Goal: Task Accomplishment & Management: Complete application form

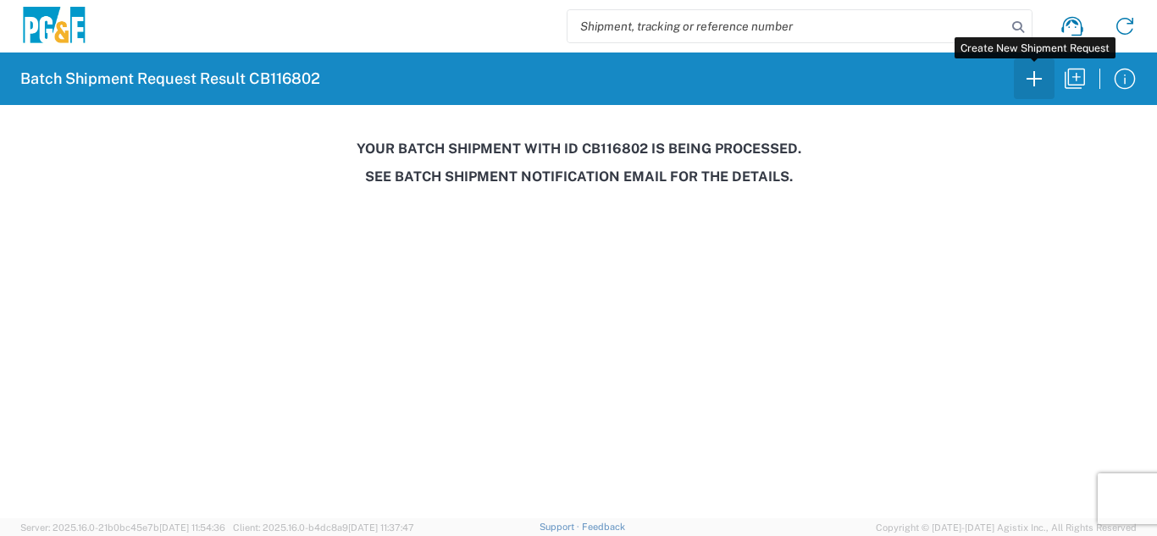
click at [1033, 80] on icon "button" at bounding box center [1034, 78] width 27 height 27
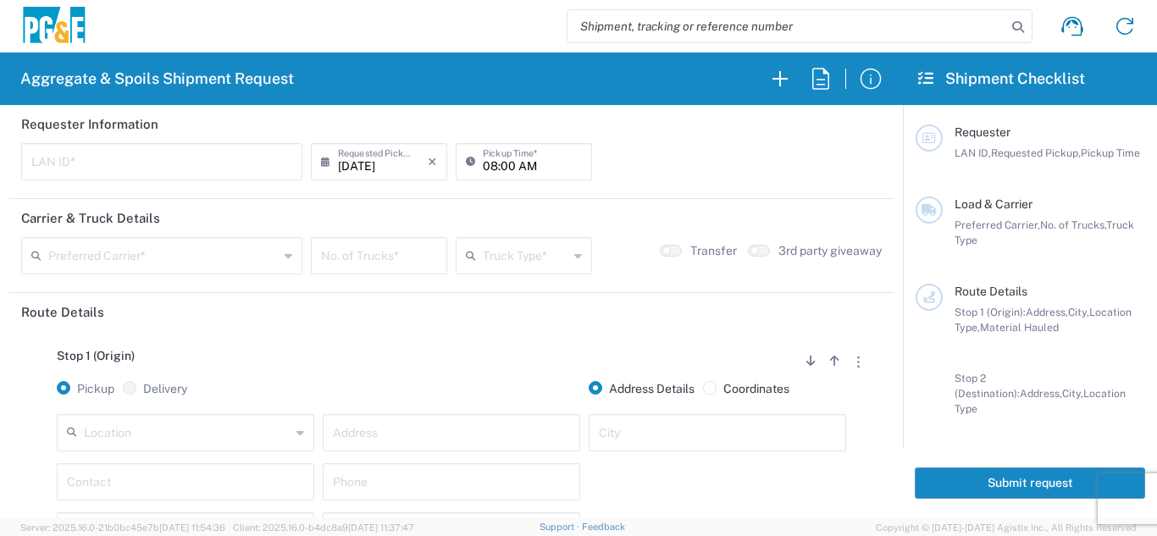
click at [103, 158] on input "text" at bounding box center [161, 161] width 261 height 30
type input "LXRJ"
click at [382, 169] on input "[DATE]" at bounding box center [383, 161] width 90 height 30
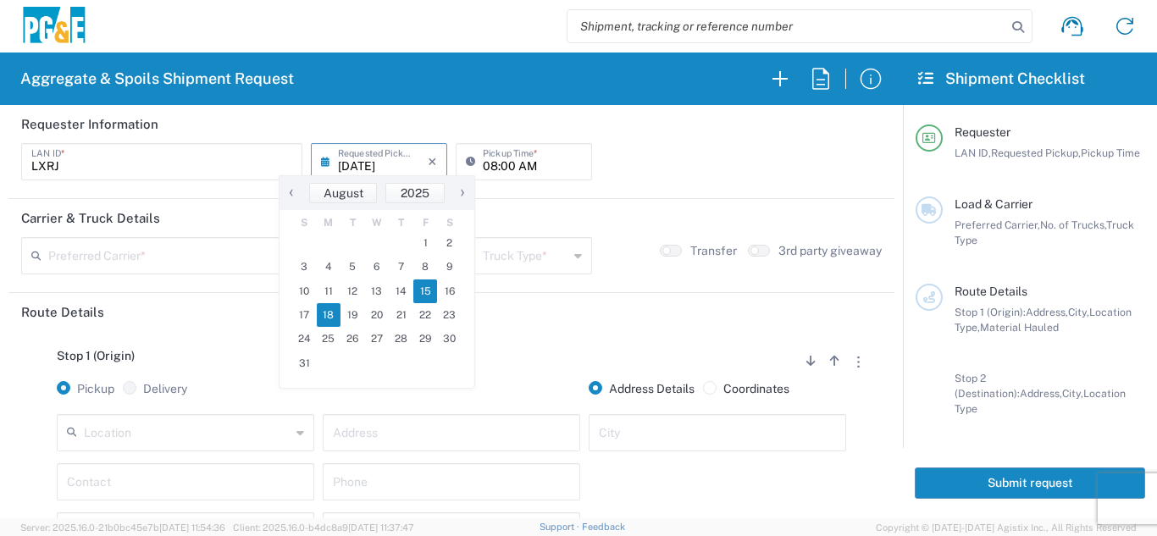
click at [334, 324] on span "18" at bounding box center [329, 315] width 25 height 24
type input "[DATE]"
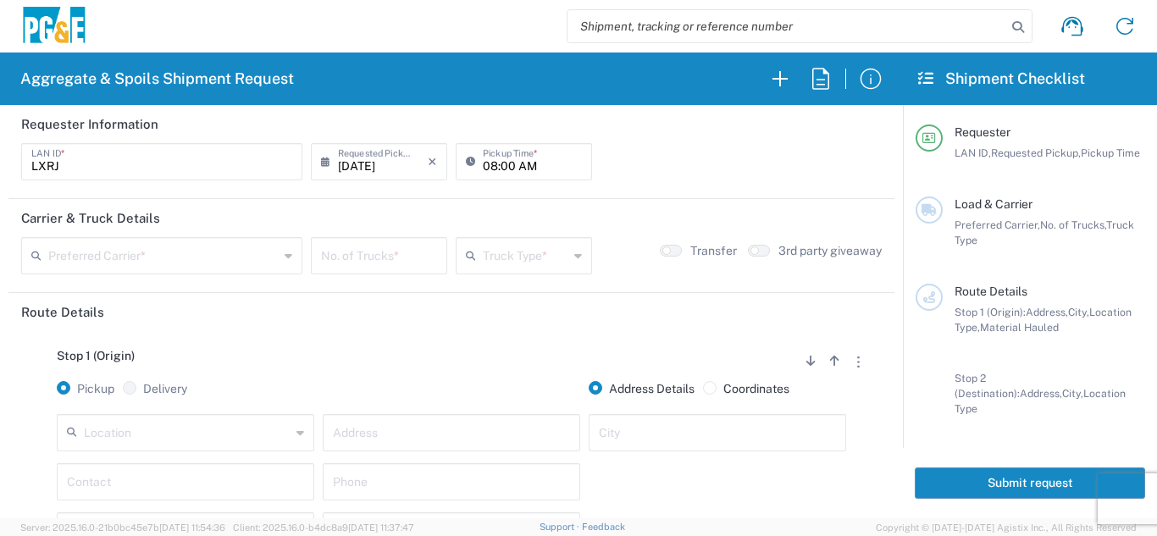
click at [483, 174] on input "08:00 AM" at bounding box center [532, 161] width 99 height 30
type input "06:00 AM"
click at [204, 249] on input "text" at bounding box center [163, 255] width 230 height 30
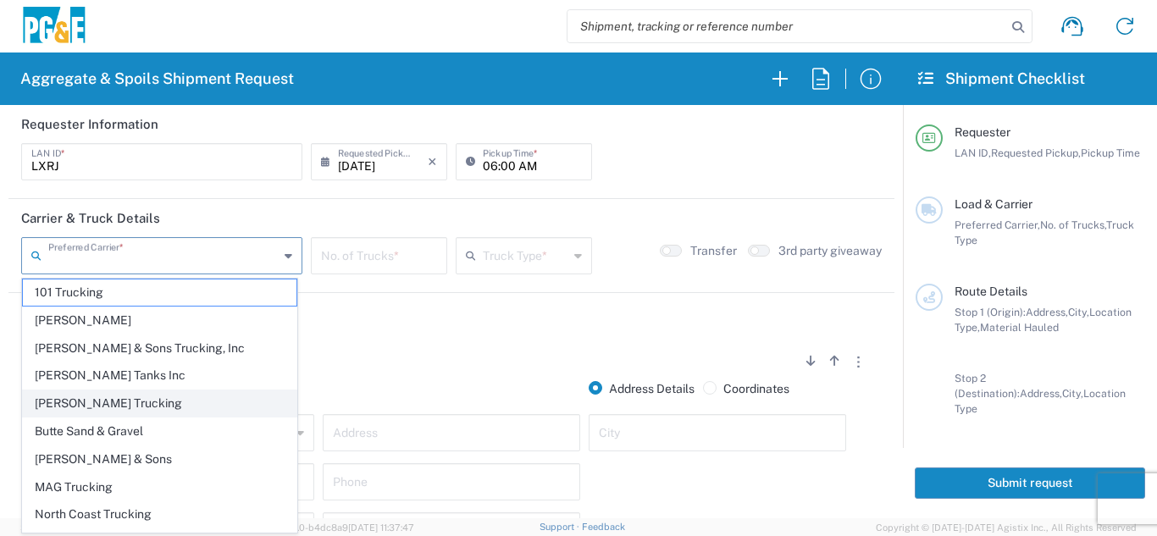
click at [69, 399] on span "[PERSON_NAME] Trucking" at bounding box center [160, 404] width 274 height 26
type input "[PERSON_NAME] Trucking"
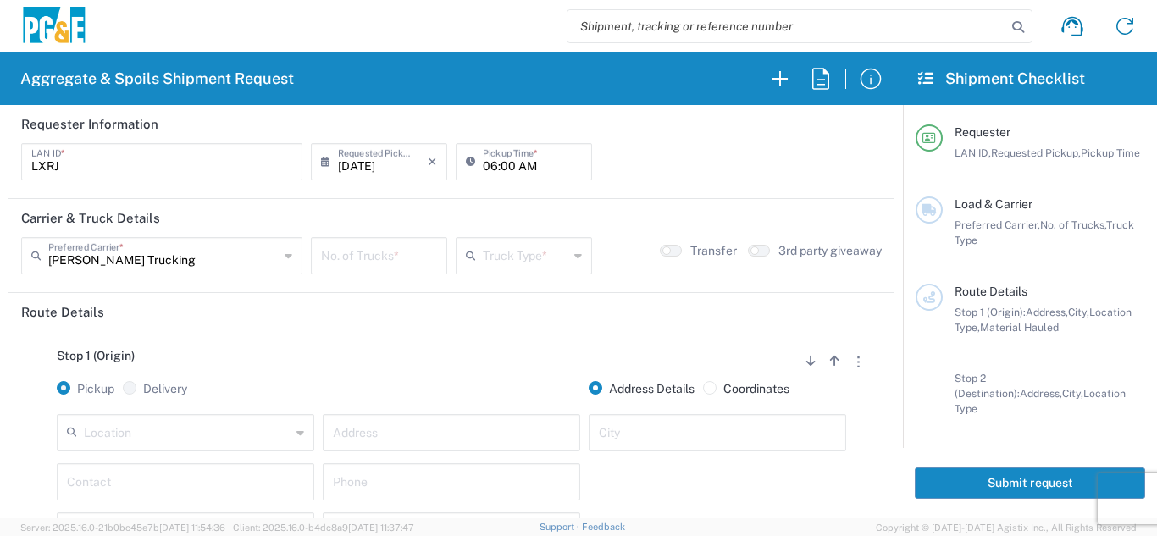
click at [355, 256] on input "number" at bounding box center [379, 255] width 116 height 30
type input "6"
click at [503, 256] on input "text" at bounding box center [526, 255] width 86 height 30
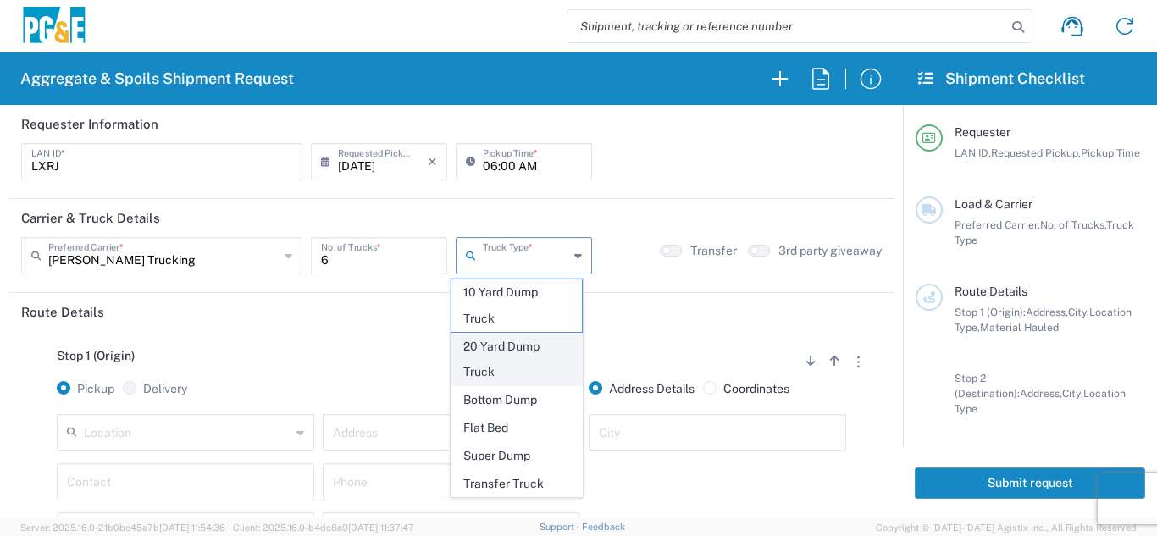
click at [502, 359] on span "20 Yard Dump Truck" at bounding box center [517, 360] width 131 height 53
type input "20 Yard Dump Truck"
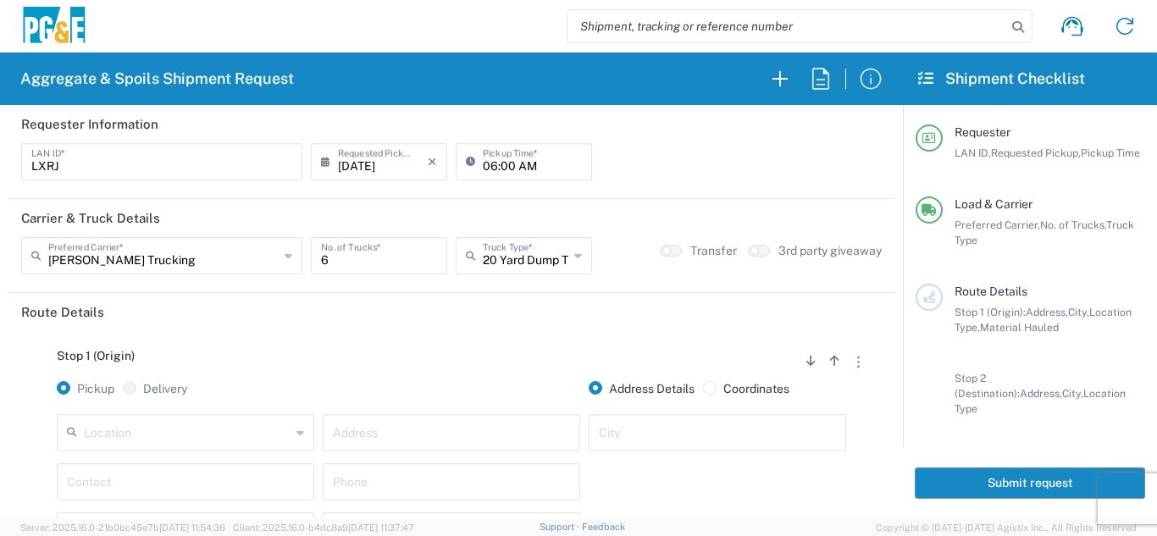
click at [432, 347] on div "Stop 1 (Origin) Add Stop Above Add Stop Below Remove Stop Pickup Delivery Addre…" at bounding box center [451, 464] width 861 height 266
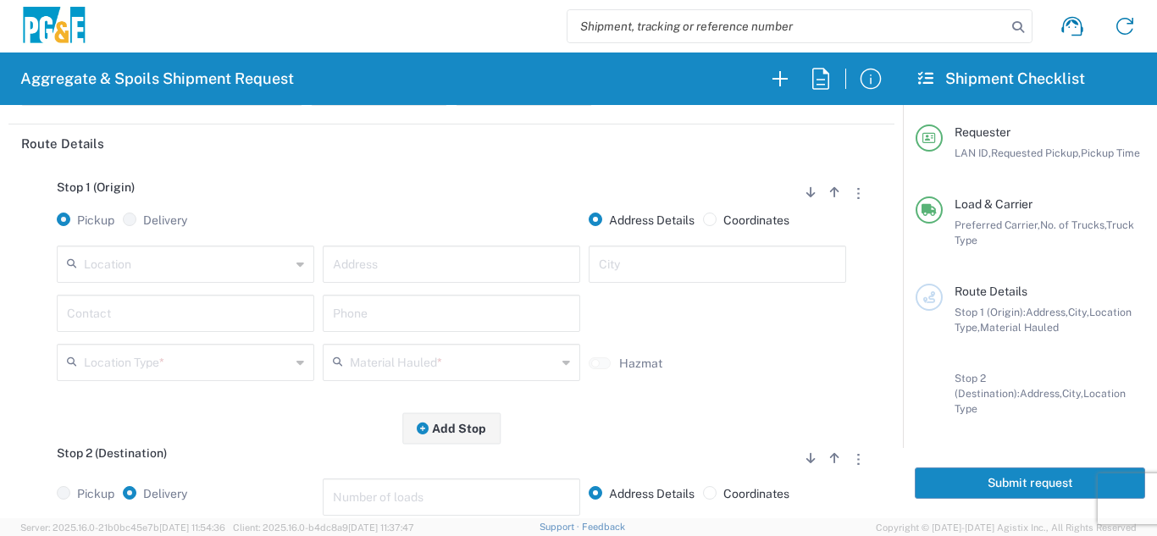
scroll to position [169, 0]
click at [180, 263] on input "text" at bounding box center [187, 262] width 207 height 30
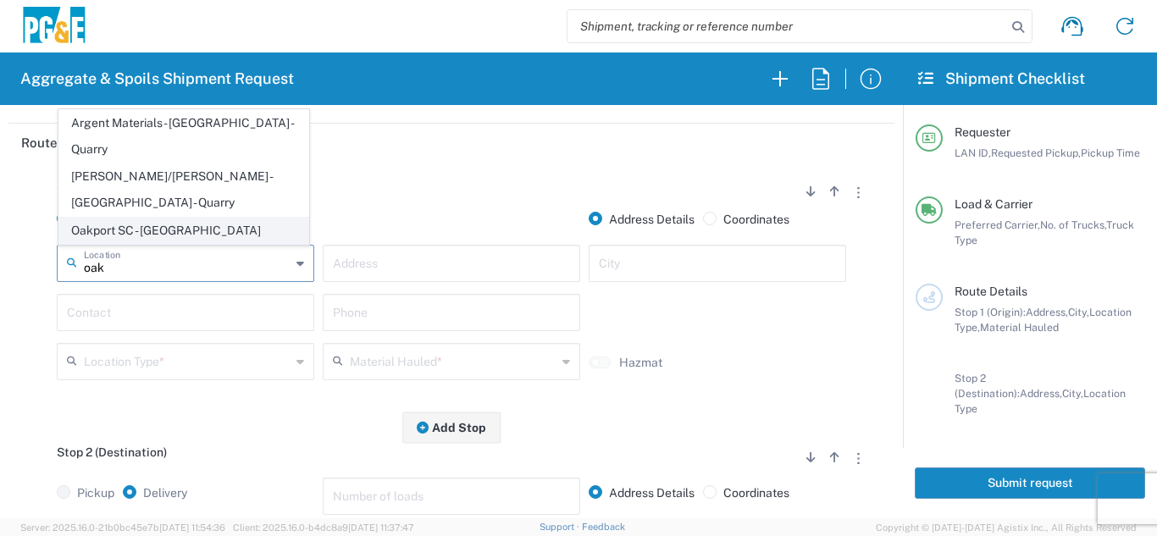
click at [169, 230] on span "Oakport SC - [GEOGRAPHIC_DATA]" at bounding box center [183, 231] width 249 height 26
type input "Oakport SC - [GEOGRAPHIC_DATA]"
type input "[STREET_ADDRESS]"
type input "[GEOGRAPHIC_DATA]"
type input "Business No Loading Dock"
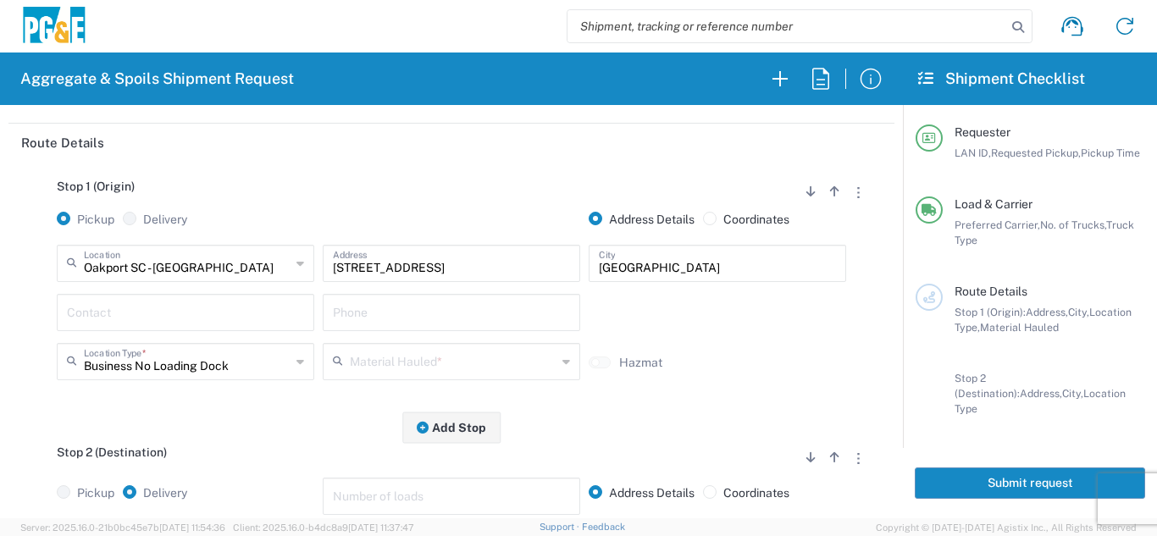
click at [158, 313] on input "text" at bounding box center [185, 312] width 237 height 30
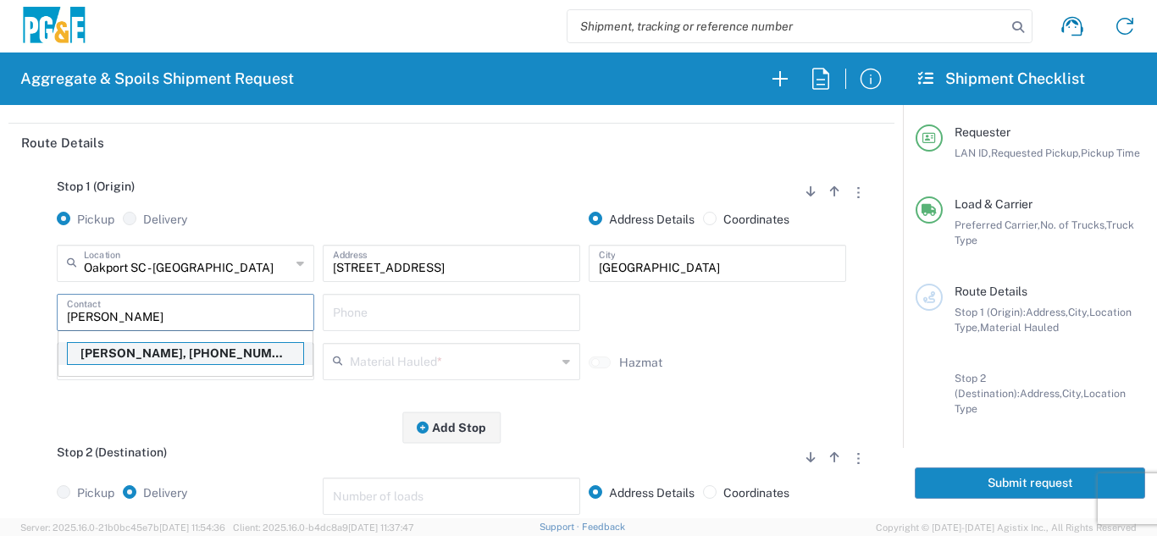
click at [152, 358] on p "[PERSON_NAME], [PHONE_NUMBER]" at bounding box center [186, 353] width 236 height 21
type input "[PERSON_NAME]"
type input "[PHONE_NUMBER]"
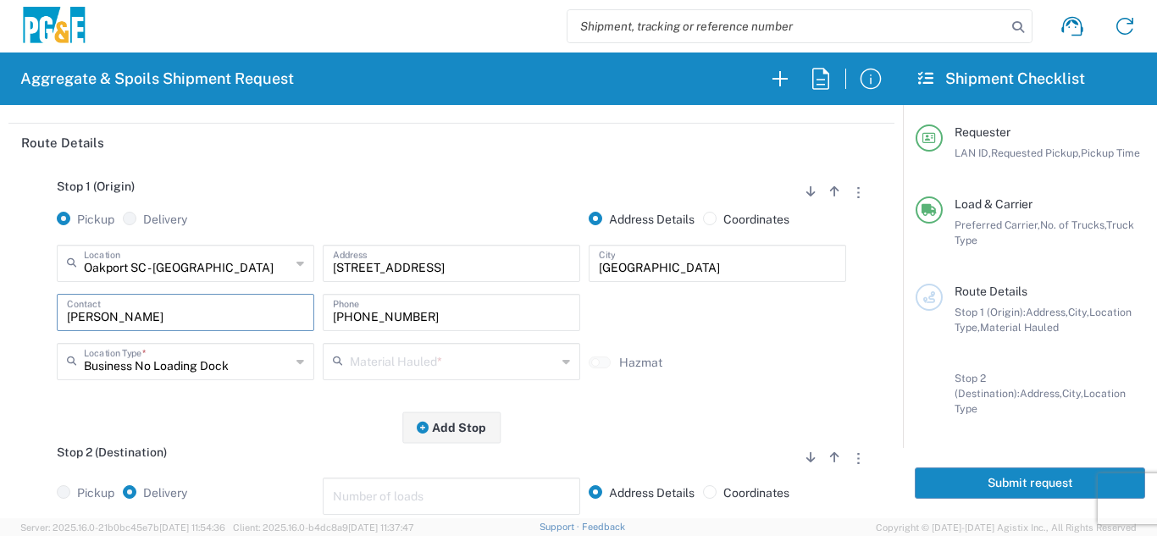
click at [374, 369] on input "text" at bounding box center [453, 361] width 207 height 30
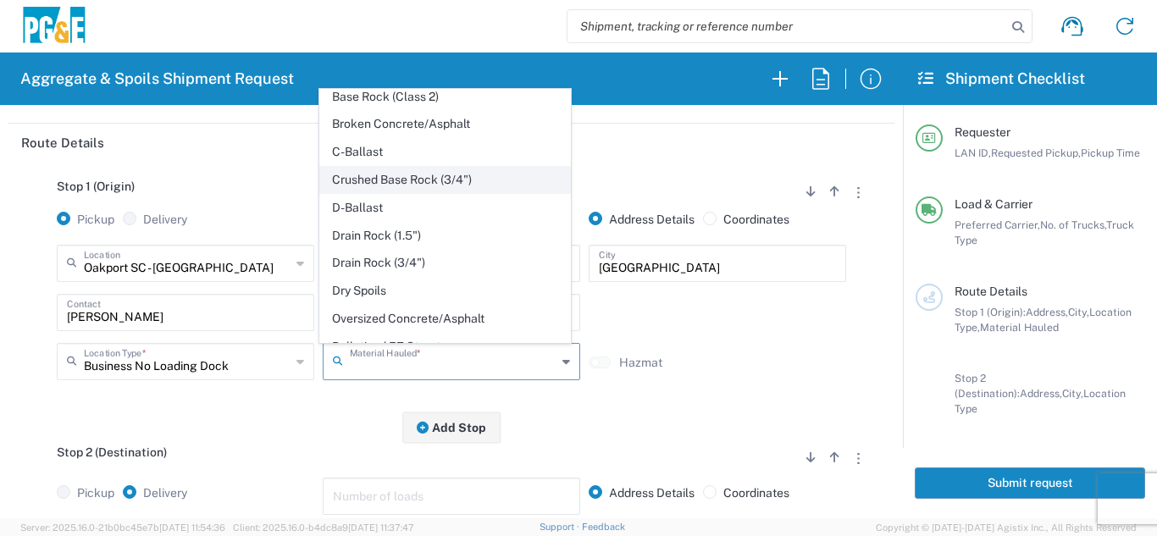
scroll to position [302, 0]
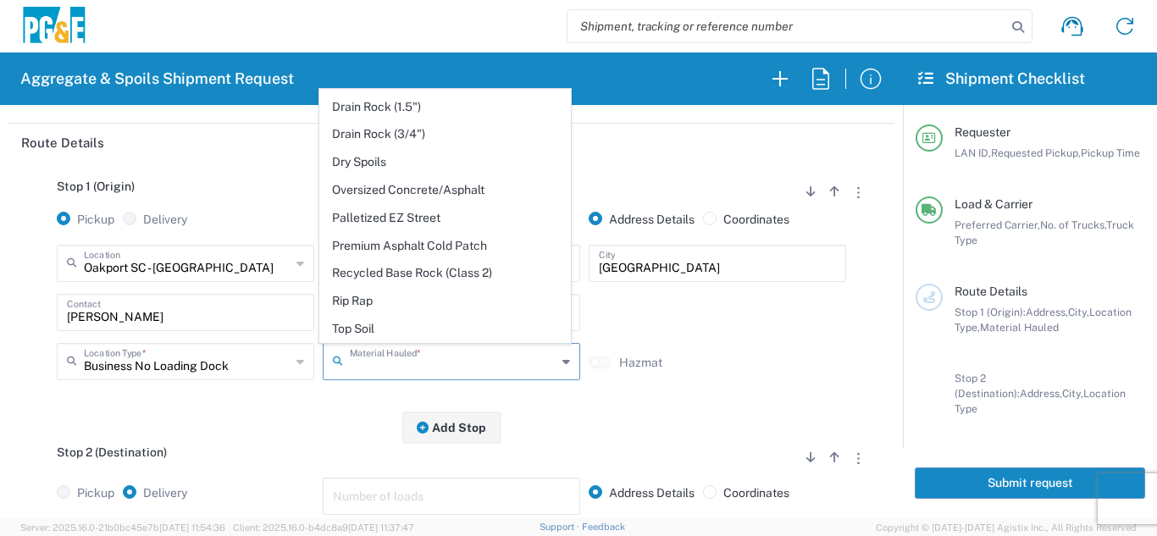
click at [364, 168] on span "Dry Spoils" at bounding box center [444, 162] width 249 height 26
type input "Dry Spoils"
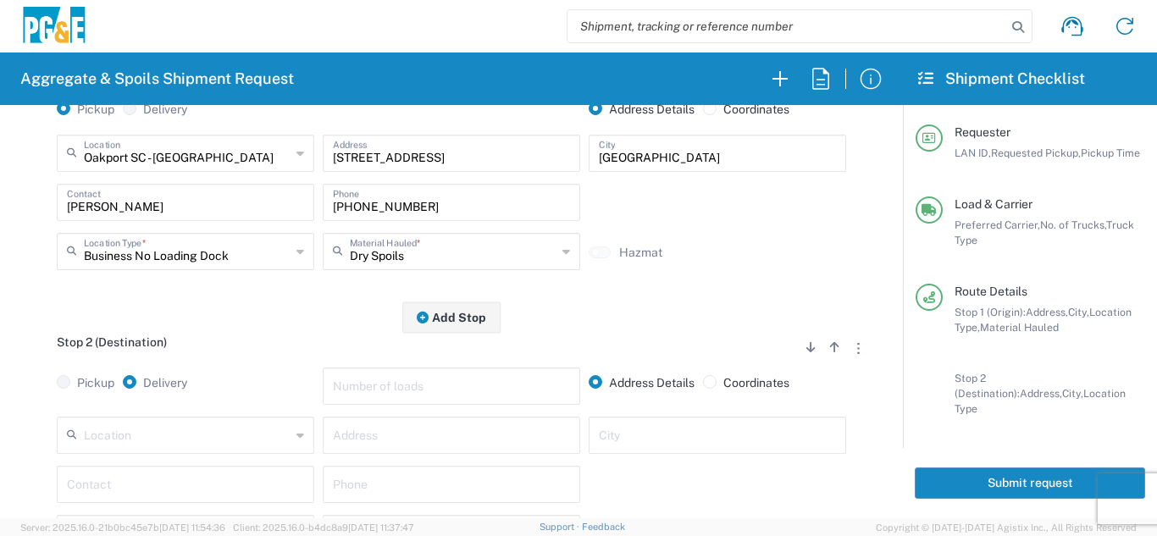
scroll to position [424, 0]
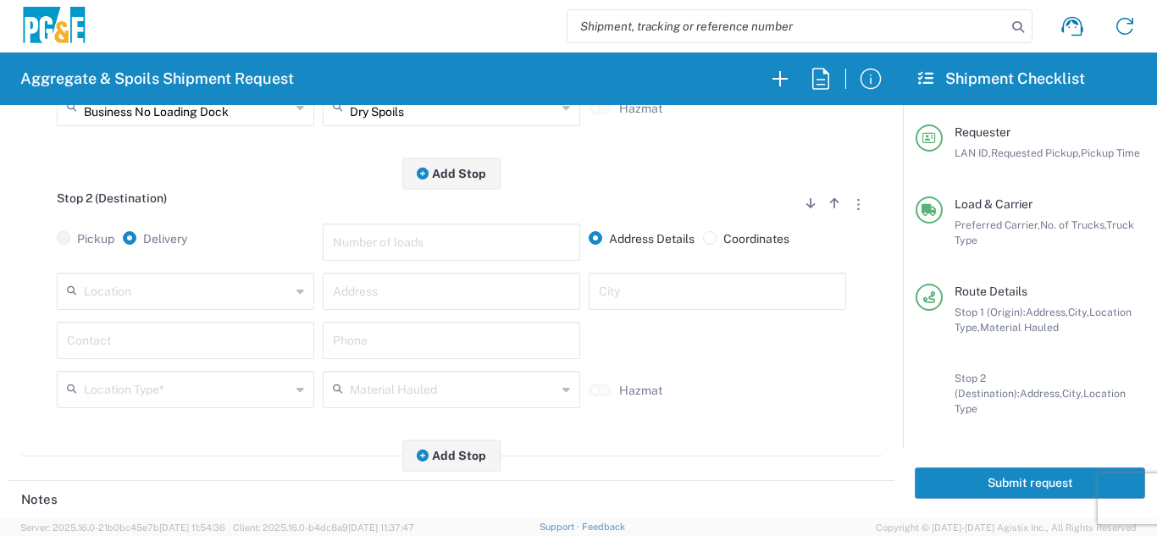
click at [153, 302] on input "text" at bounding box center [187, 290] width 207 height 30
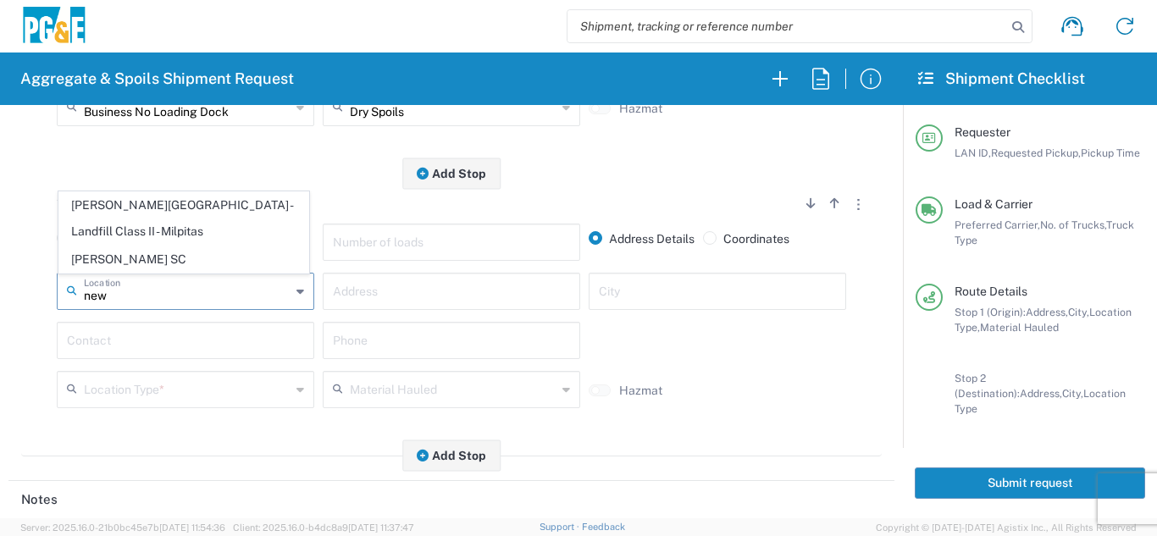
click at [154, 243] on span "[PERSON_NAME][GEOGRAPHIC_DATA] - Landfill Class II - Milpitas" at bounding box center [183, 218] width 249 height 53
type input "[PERSON_NAME][GEOGRAPHIC_DATA] - Landfill Class II - Milpitas"
type input "[STREET_ADDRESS][PERSON_NAME]"
type input "Milpitas"
type input "Landfill"
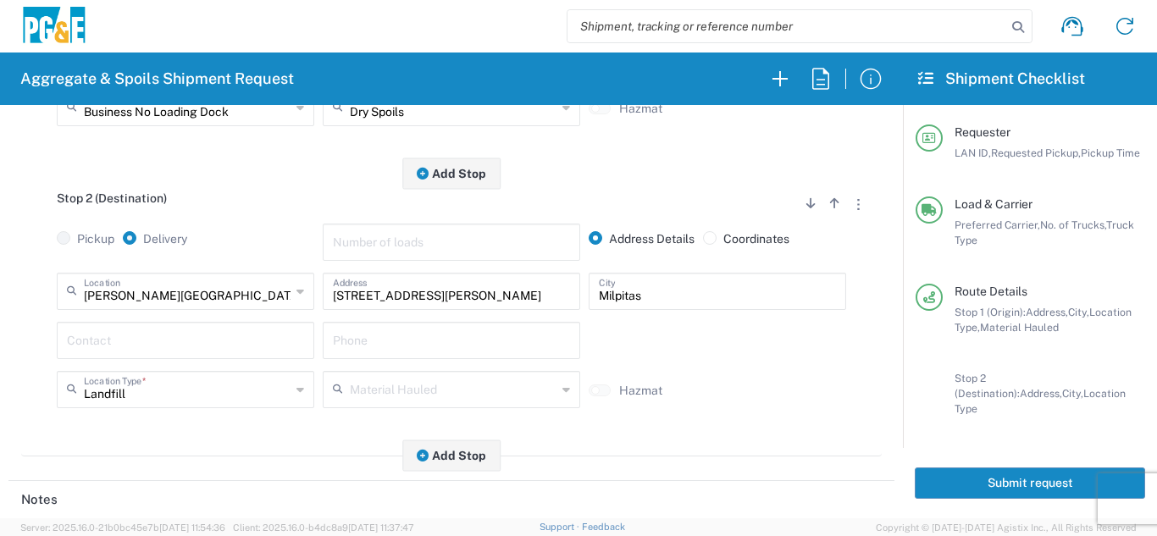
click at [166, 341] on input "text" at bounding box center [185, 339] width 237 height 30
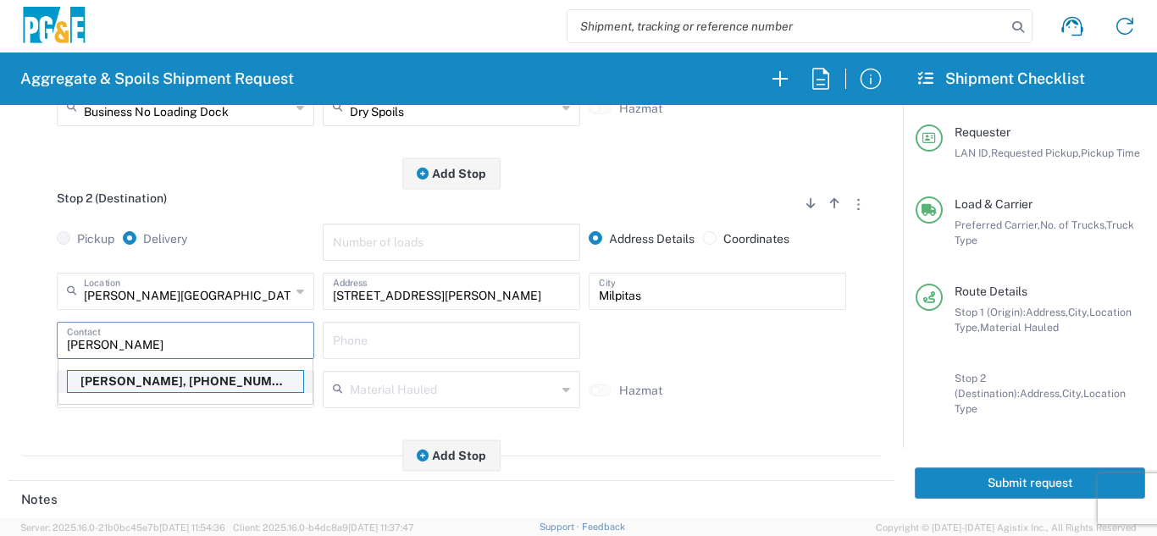
click at [161, 385] on p "[PERSON_NAME], [PHONE_NUMBER]" at bounding box center [186, 381] width 236 height 21
type input "[PERSON_NAME]"
type input "[PHONE_NUMBER]"
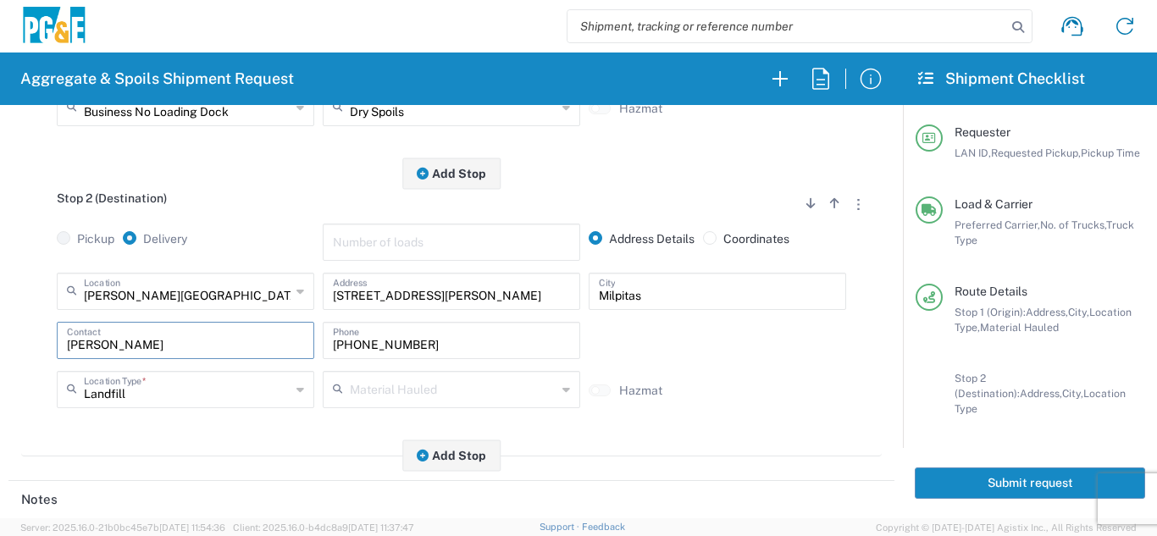
click at [215, 437] on div "Stop 2 (Destination) Add Stop Above Add Stop Below Remove Stop Pickup Delivery …" at bounding box center [451, 315] width 861 height 283
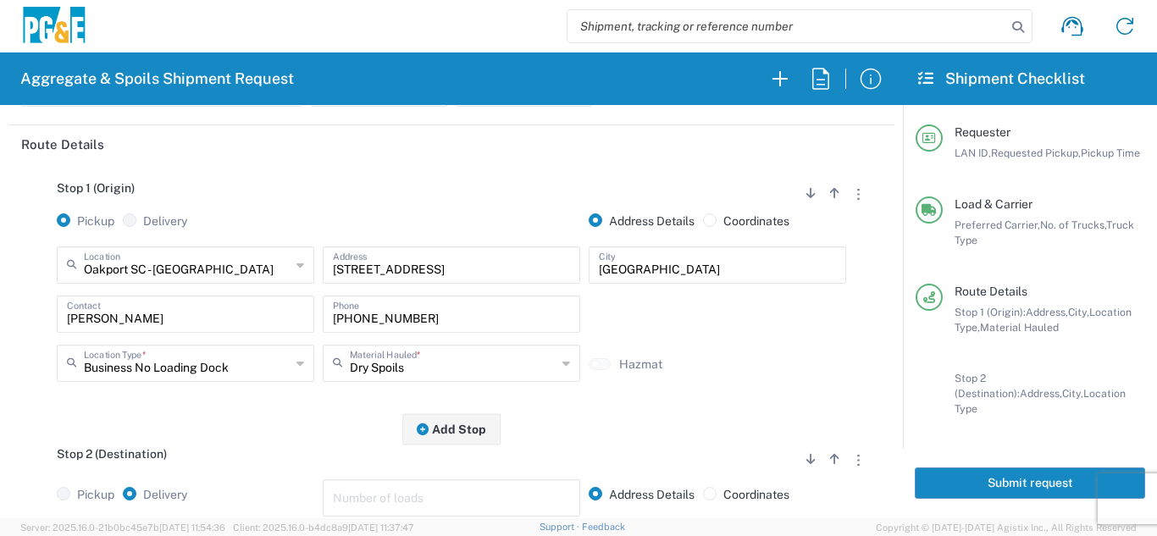
scroll to position [0, 0]
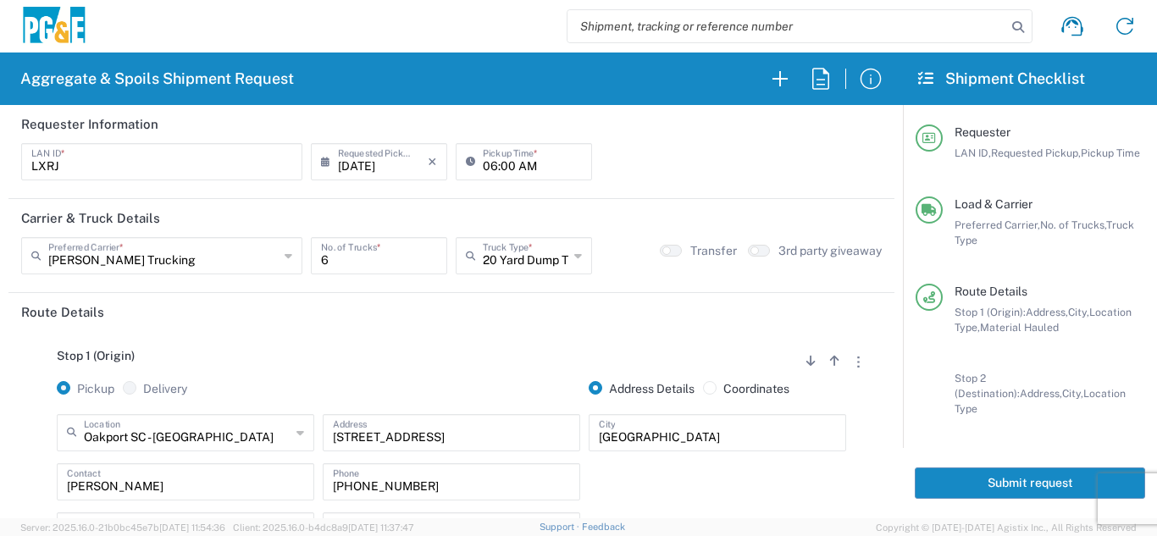
click at [951, 470] on button "Submit request" at bounding box center [1030, 483] width 230 height 31
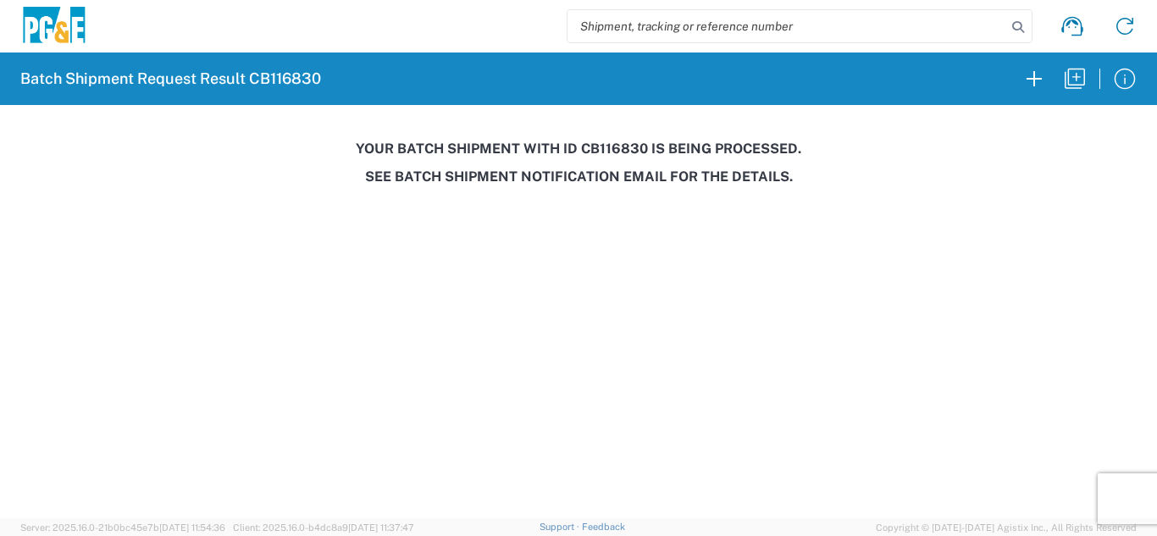
click at [613, 275] on agx-forms-host "Batch Shipment Request Result CB116830 Your batch shipment with id CB116830 is …" at bounding box center [578, 268] width 1157 height 536
click at [1074, 80] on icon "button" at bounding box center [1075, 78] width 27 height 27
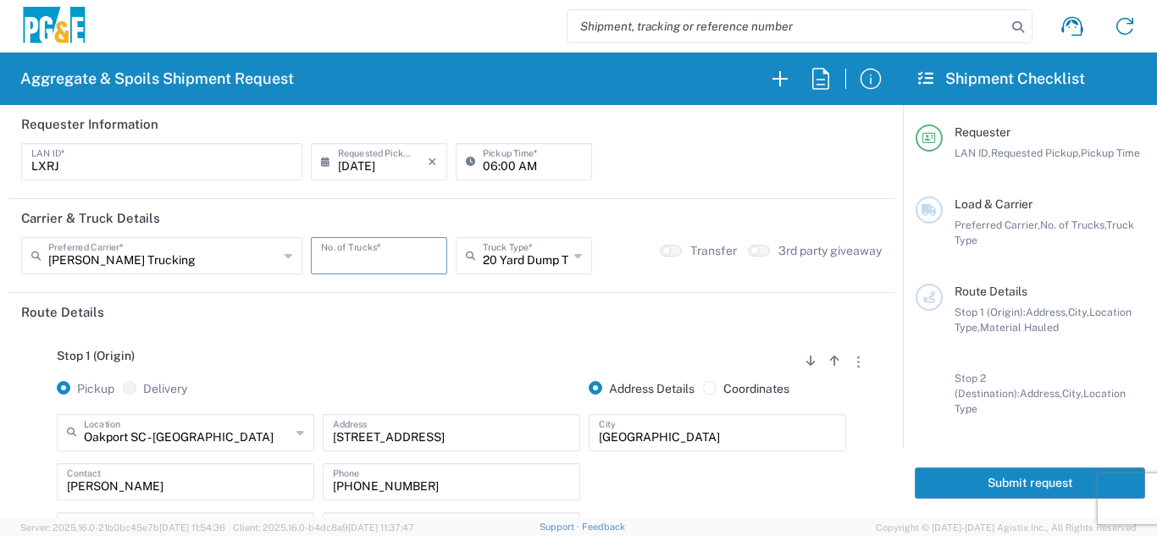
click at [361, 252] on input "number" at bounding box center [379, 255] width 116 height 30
type input "6"
click at [500, 163] on input "06:00 AM" at bounding box center [532, 161] width 99 height 30
click at [502, 163] on input "06:00 AM" at bounding box center [532, 161] width 99 height 30
type input "06:30 AM"
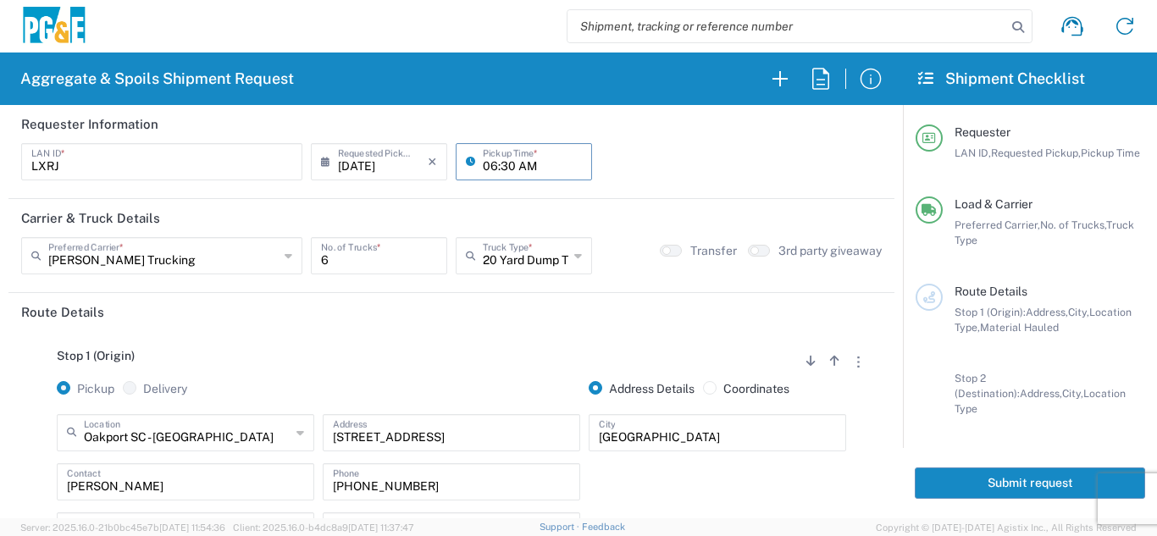
click at [376, 356] on div "Stop 1 (Origin) Add Stop Above Add Stop Below Remove Stop" at bounding box center [451, 365] width 861 height 32
click at [382, 162] on input "[DATE]" at bounding box center [383, 161] width 90 height 30
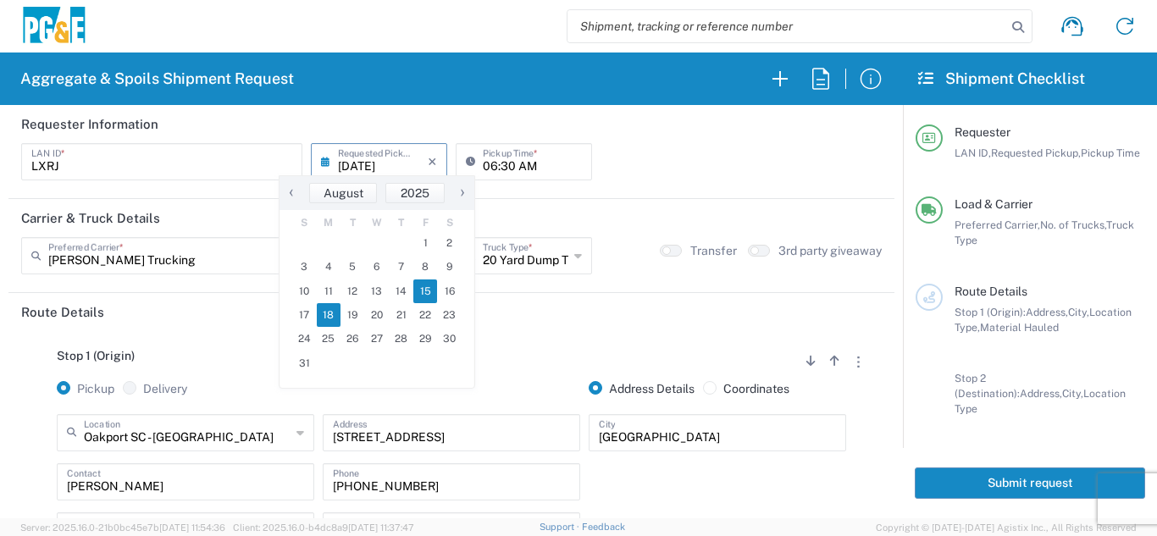
click at [331, 311] on span "18" at bounding box center [329, 315] width 25 height 24
type input "[DATE]"
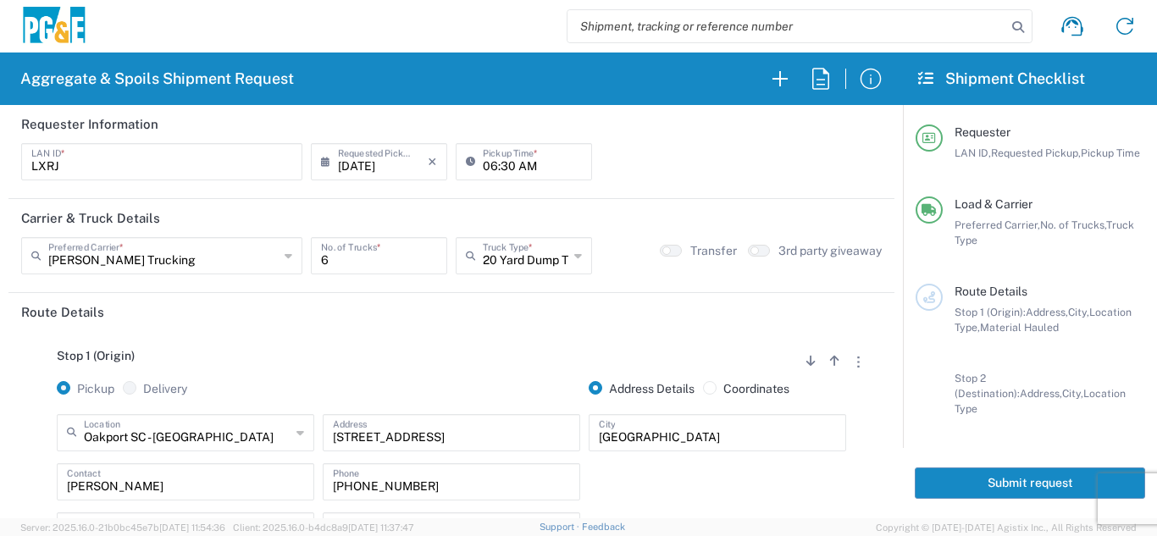
click at [391, 323] on header "Route Details" at bounding box center [451, 312] width 886 height 38
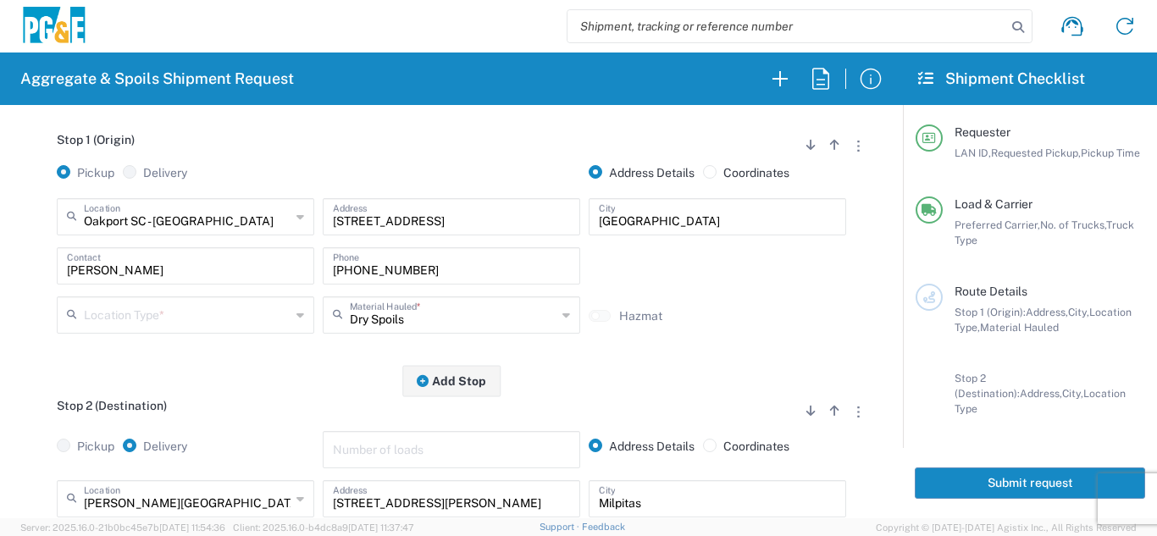
scroll to position [254, 0]
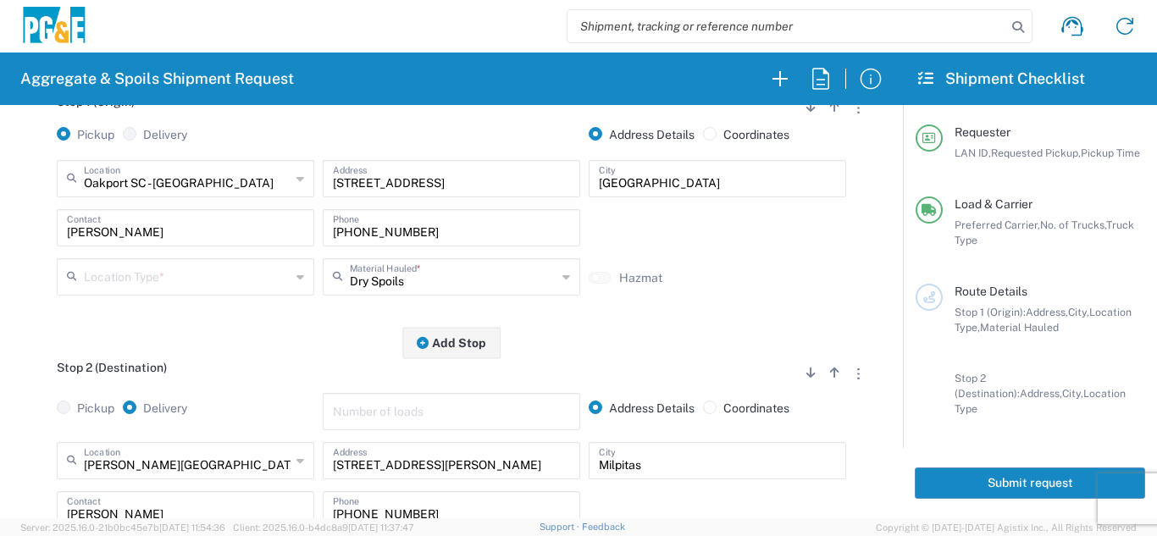
click at [221, 278] on input "text" at bounding box center [187, 276] width 207 height 30
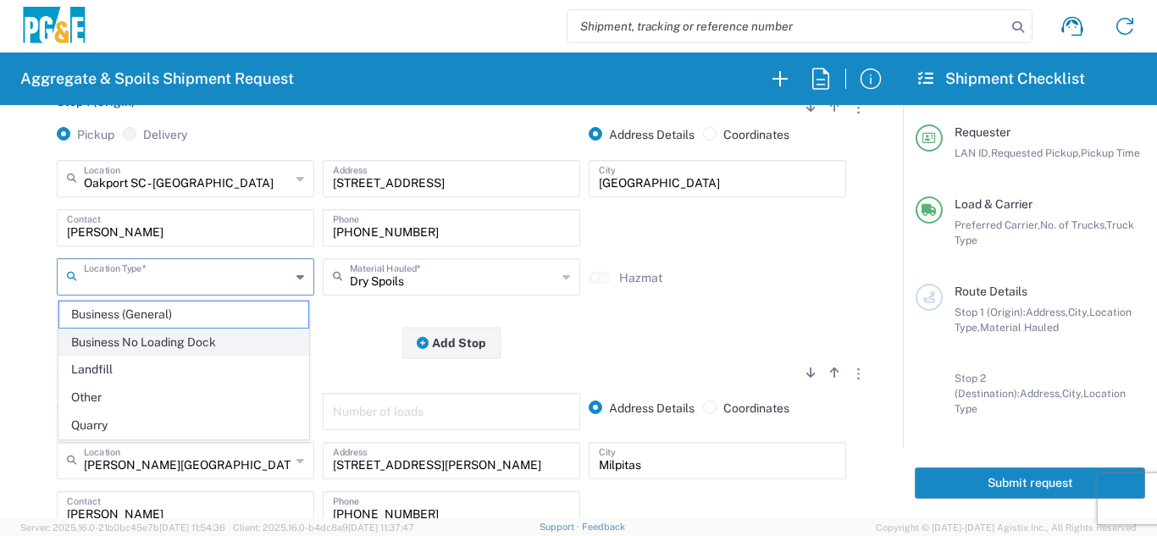
click at [141, 341] on span "Business No Loading Dock" at bounding box center [183, 343] width 249 height 26
type input "Business No Loading Dock"
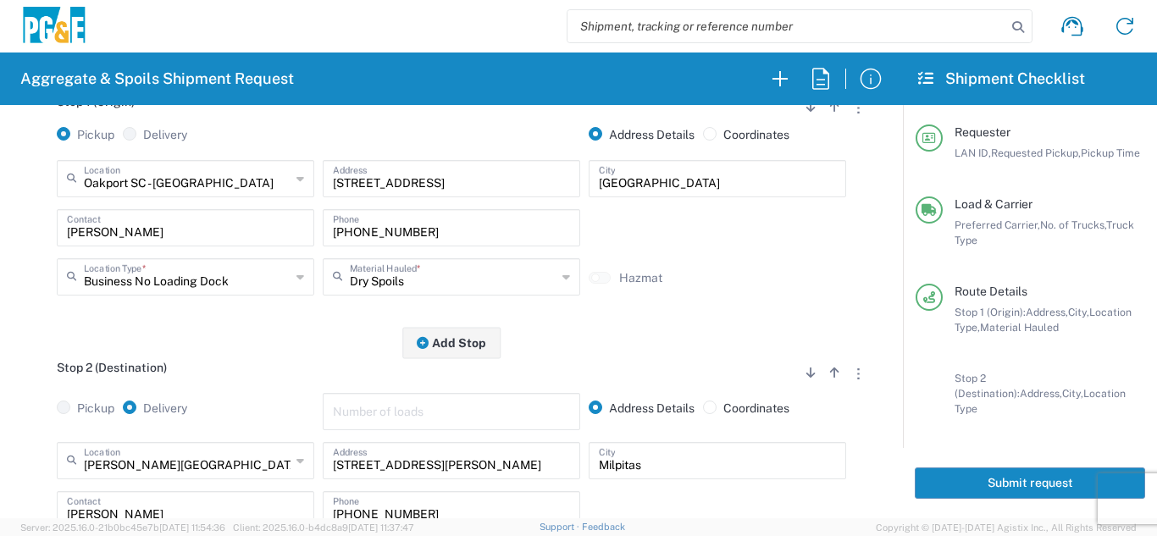
click at [256, 328] on div "Stop 1 (Origin) Add Stop Above Add Stop Below Remove Stop Pickup Delivery Addre…" at bounding box center [451, 210] width 861 height 266
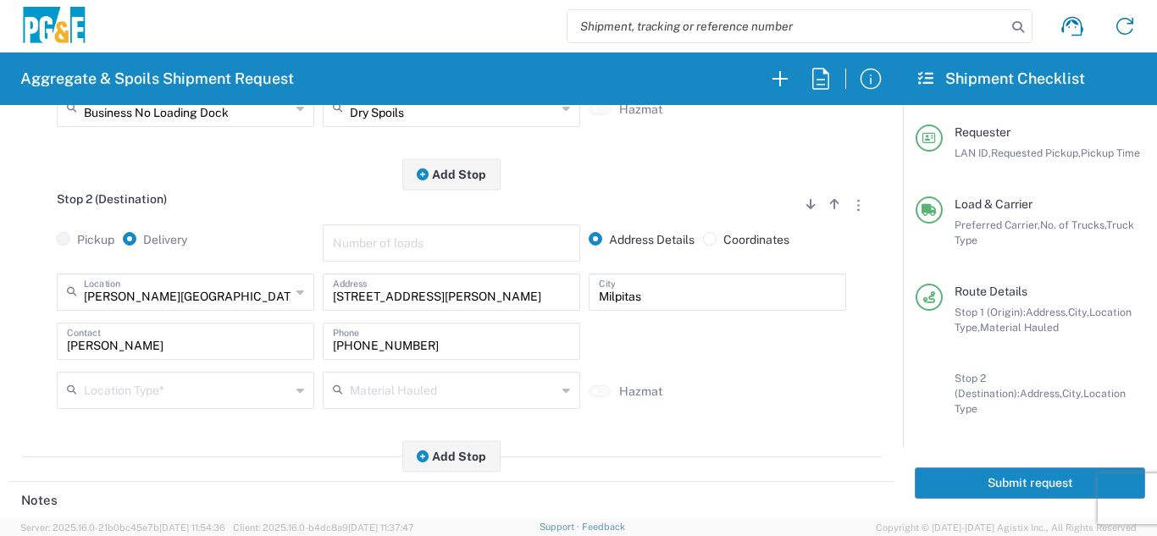
scroll to position [424, 0]
click at [148, 385] on input "text" at bounding box center [187, 389] width 207 height 30
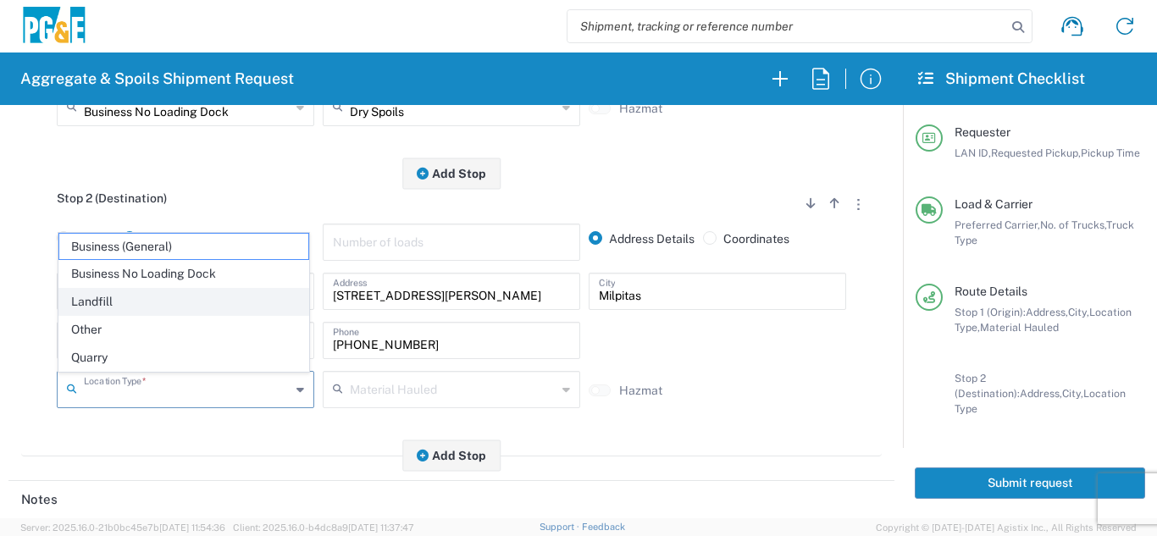
click at [126, 298] on span "Landfill" at bounding box center [183, 302] width 249 height 26
type input "Landfill"
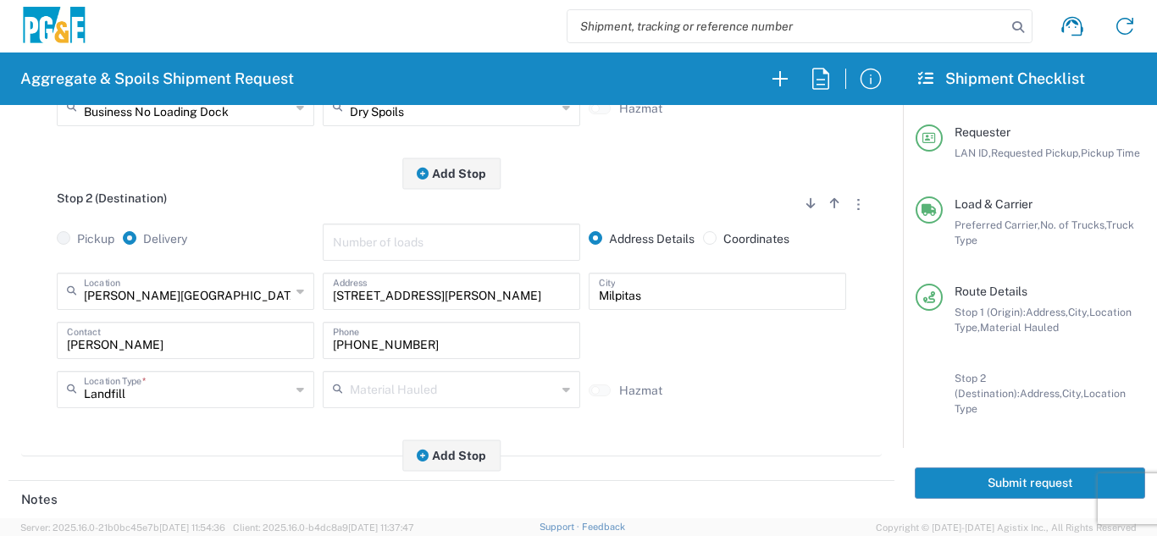
click at [186, 444] on div "Stop 2 (Destination) Add Stop Above Add Stop Below Remove Stop Pickup Delivery …" at bounding box center [451, 315] width 861 height 283
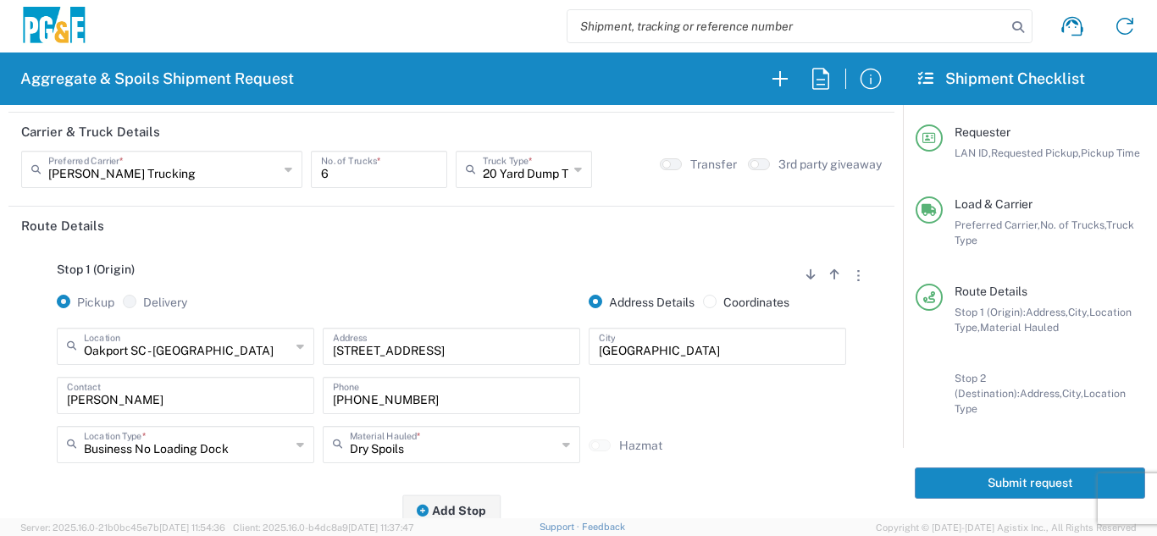
scroll to position [0, 0]
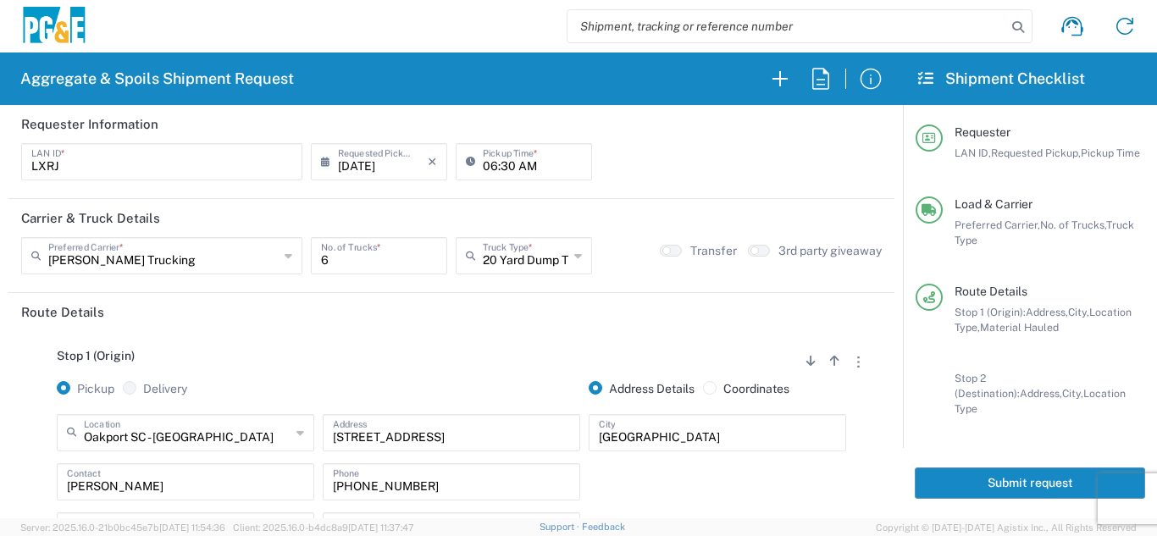
click at [996, 473] on button "Submit request" at bounding box center [1030, 483] width 230 height 31
